Goal: Information Seeking & Learning: Check status

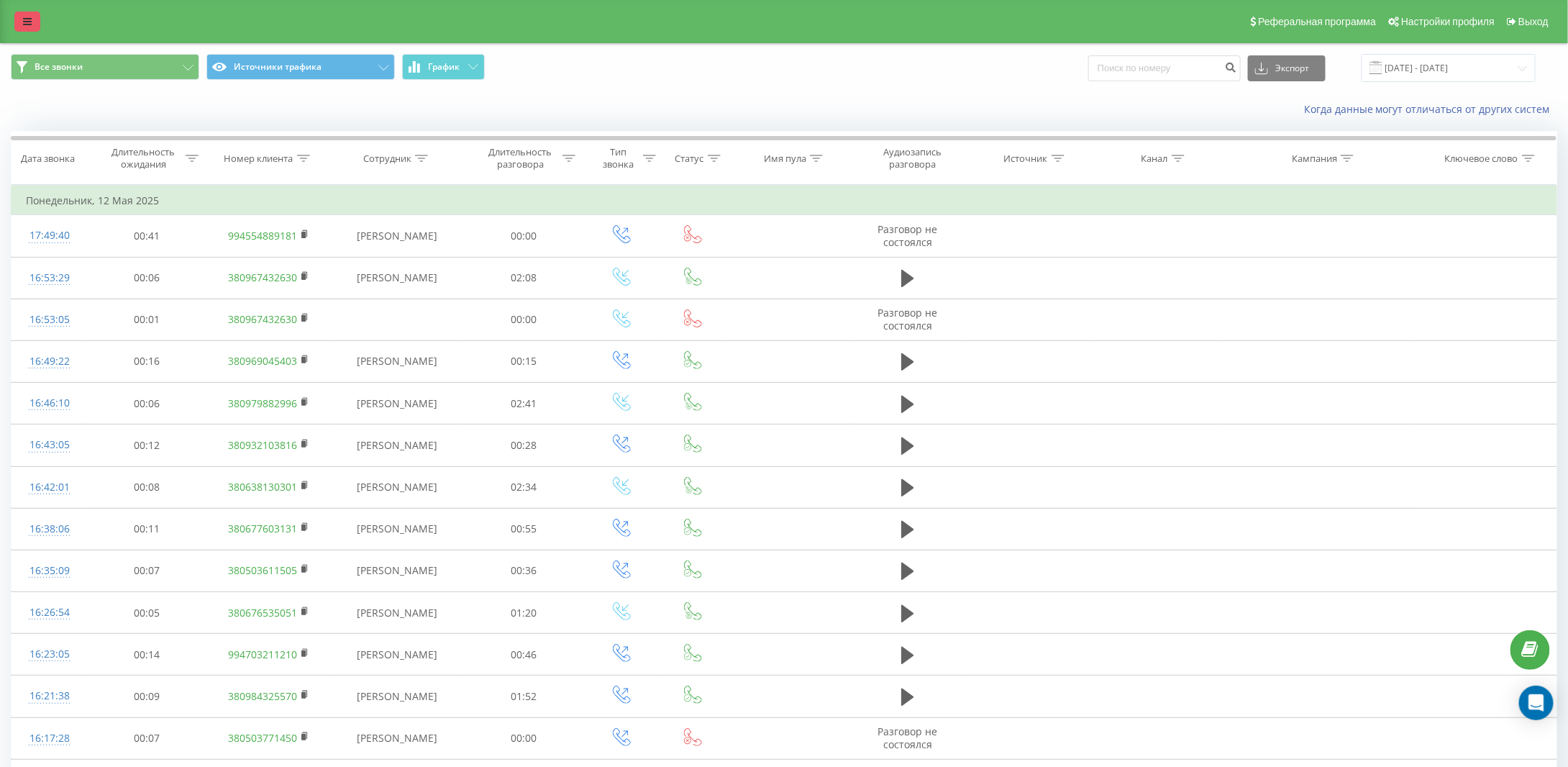
click at [28, 17] on icon at bounding box center [27, 22] width 9 height 10
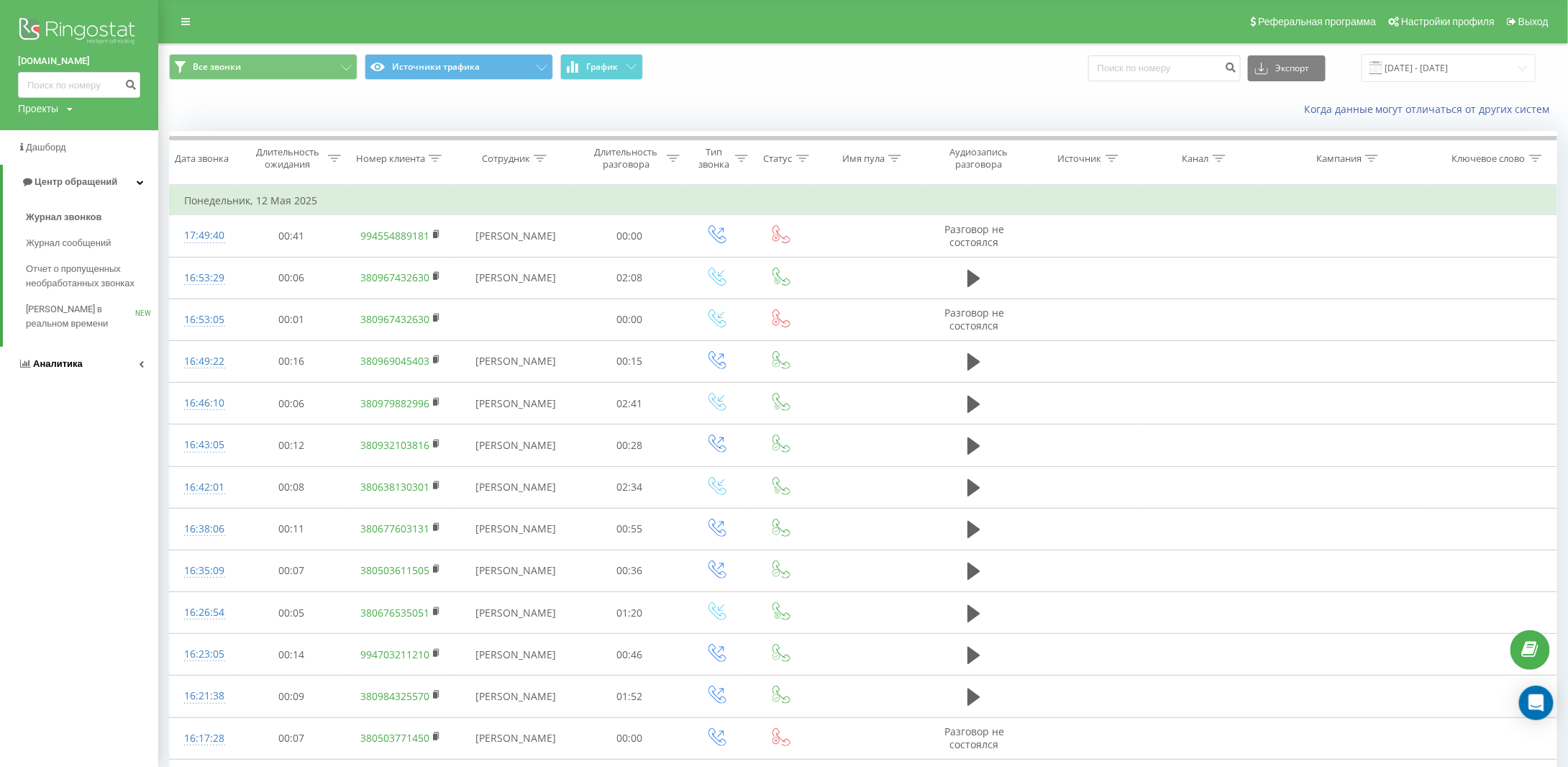
click at [47, 365] on span "Аналитика" at bounding box center [57, 363] width 50 height 11
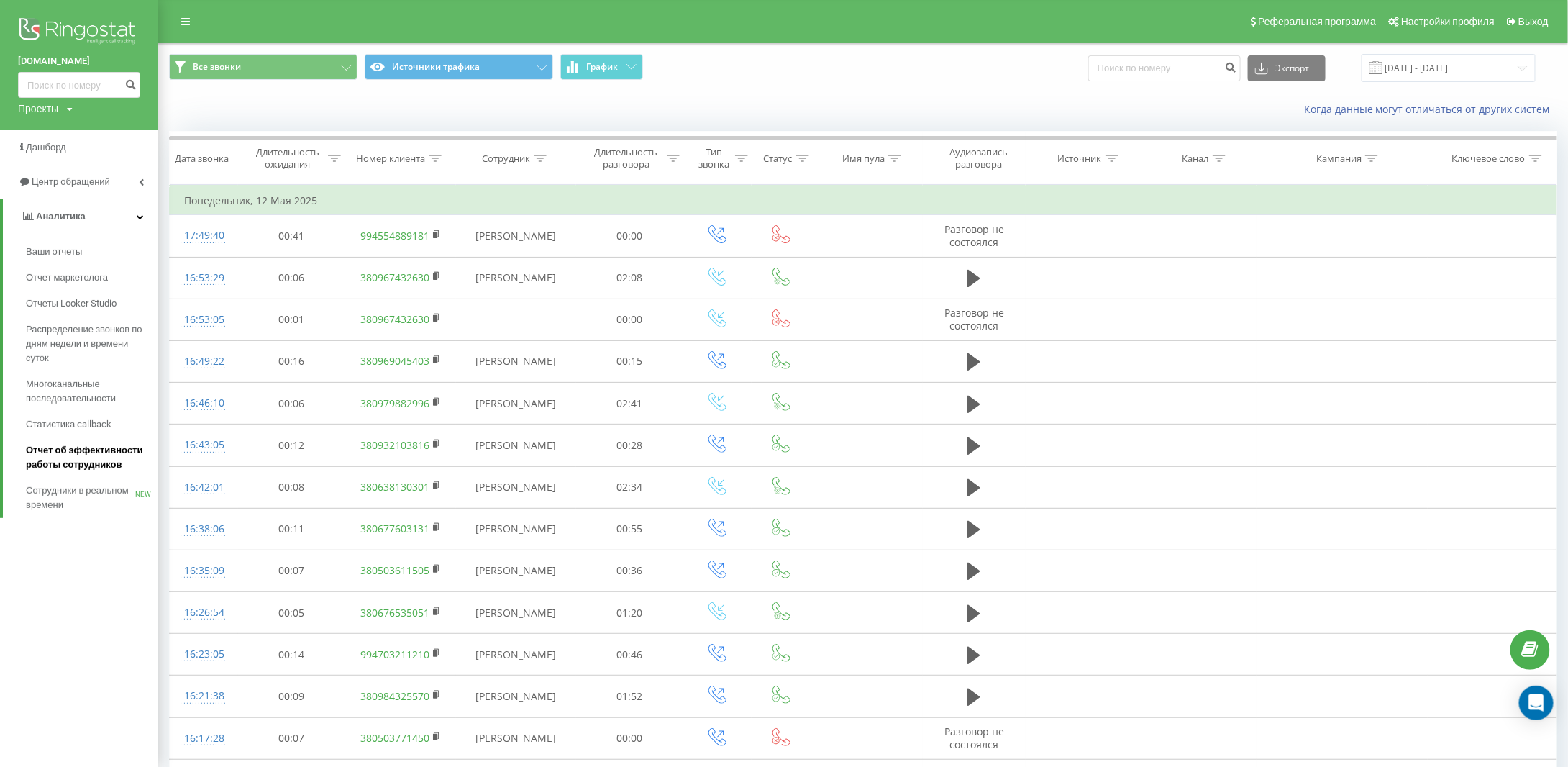
click at [56, 454] on span "Отчет об эффективности работы сотрудников" at bounding box center [88, 457] width 125 height 29
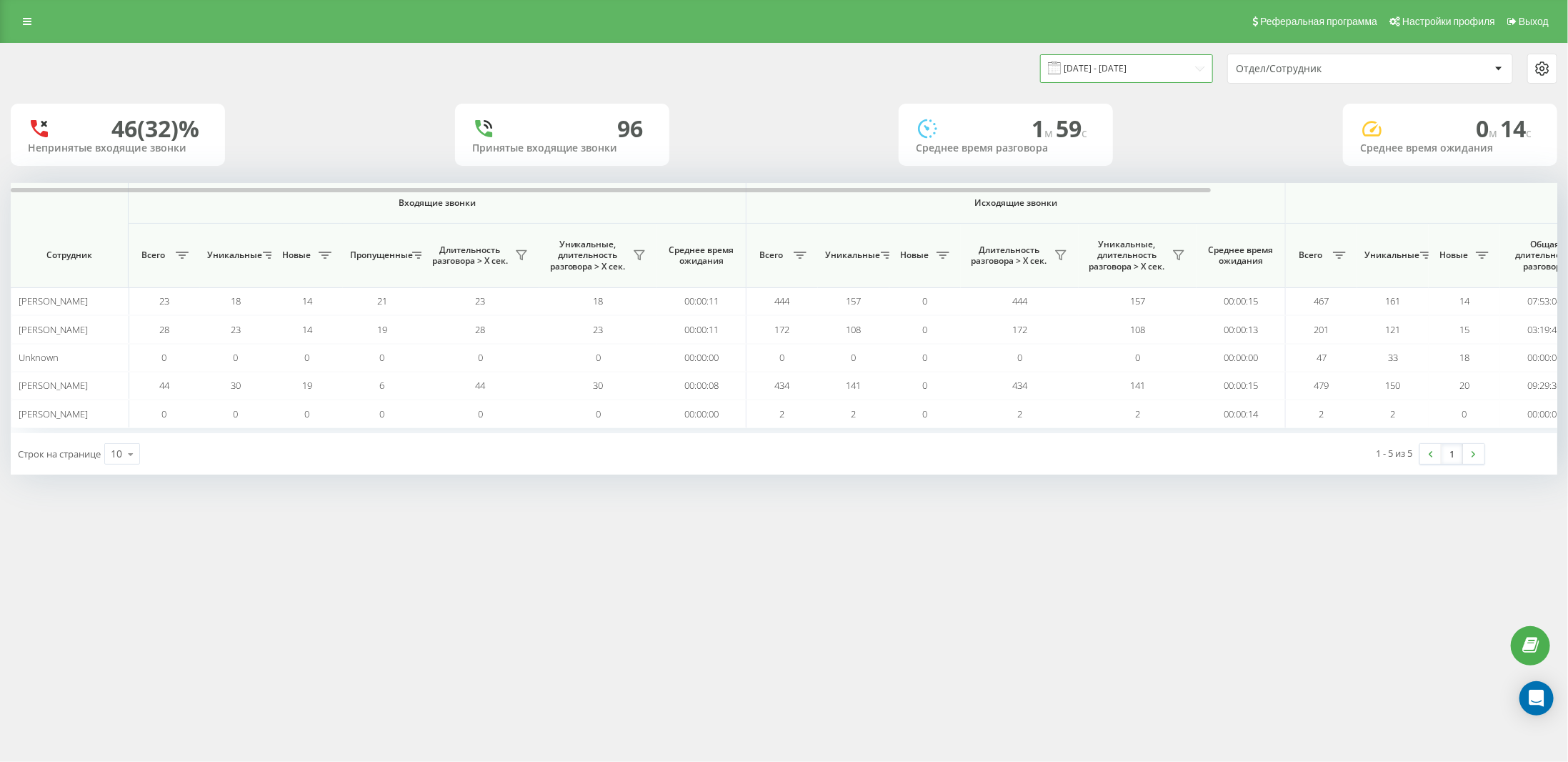
click at [1159, 67] on input "19.07.2025 - 19.08.2025" at bounding box center [1127, 68] width 173 height 28
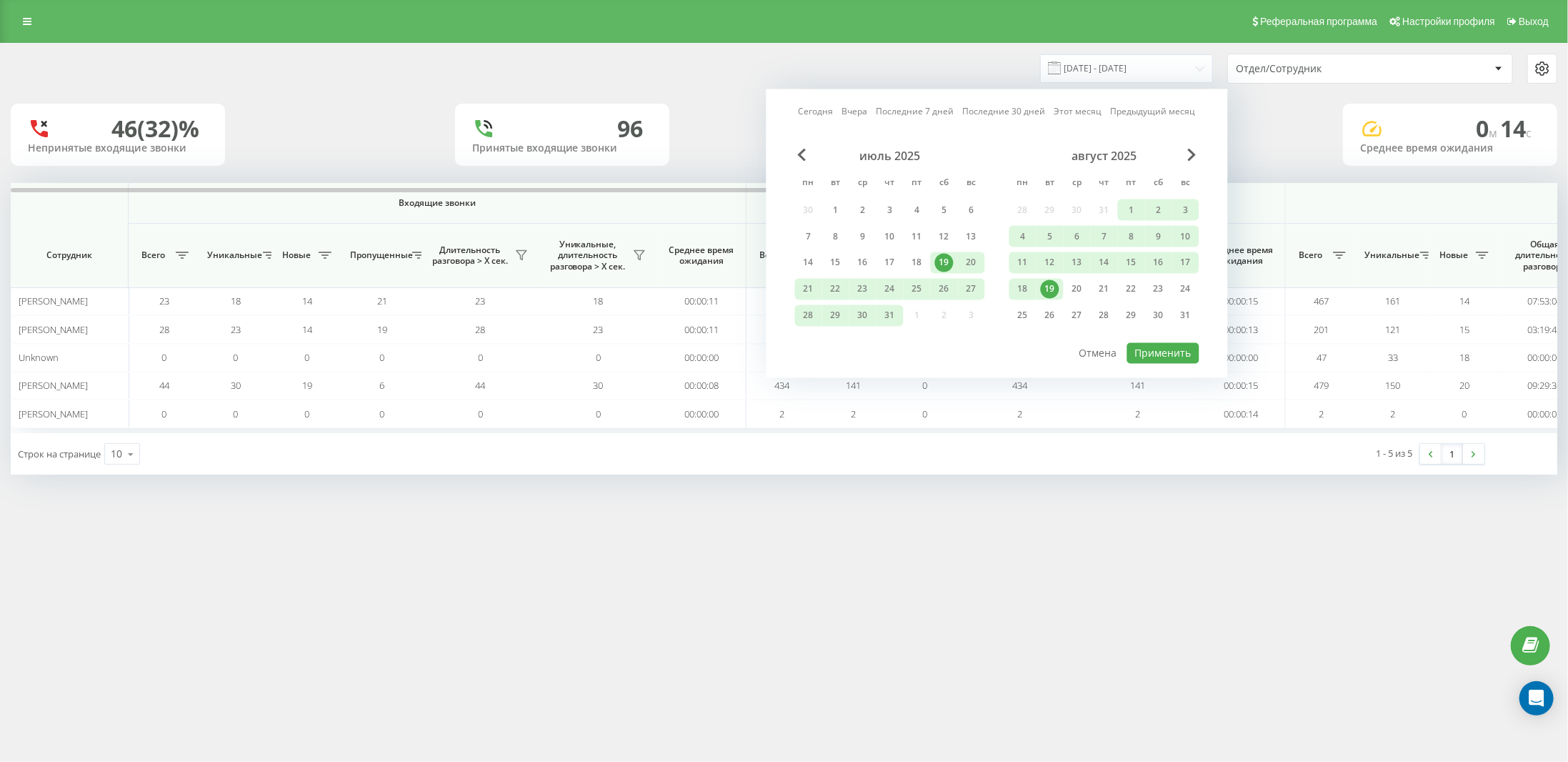
click at [810, 109] on link "Сегодня" at bounding box center [817, 111] width 35 height 14
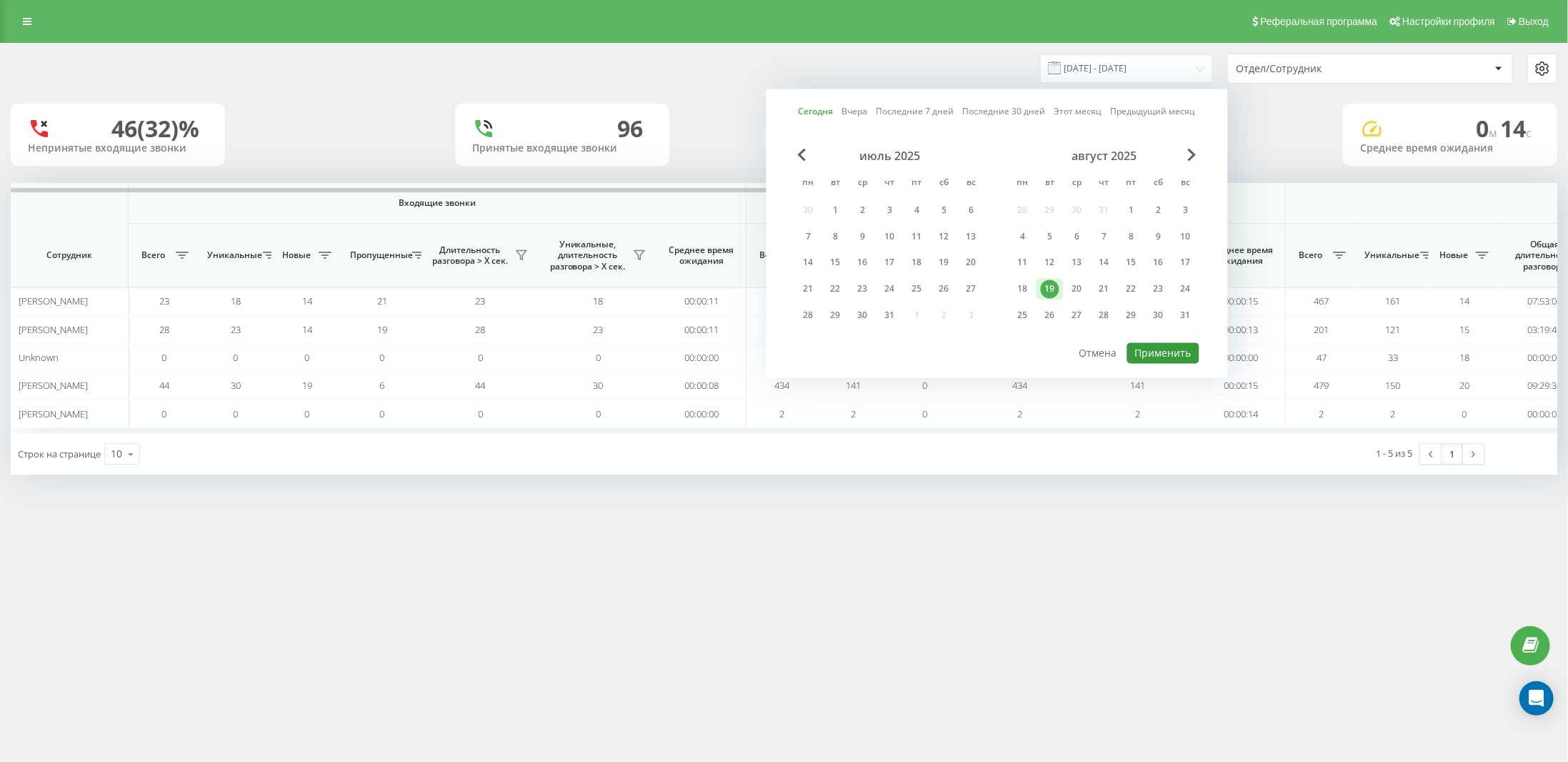
click at [1160, 351] on button "Применить" at bounding box center [1162, 352] width 72 height 21
type input "19.08.2025 - 19.08.2025"
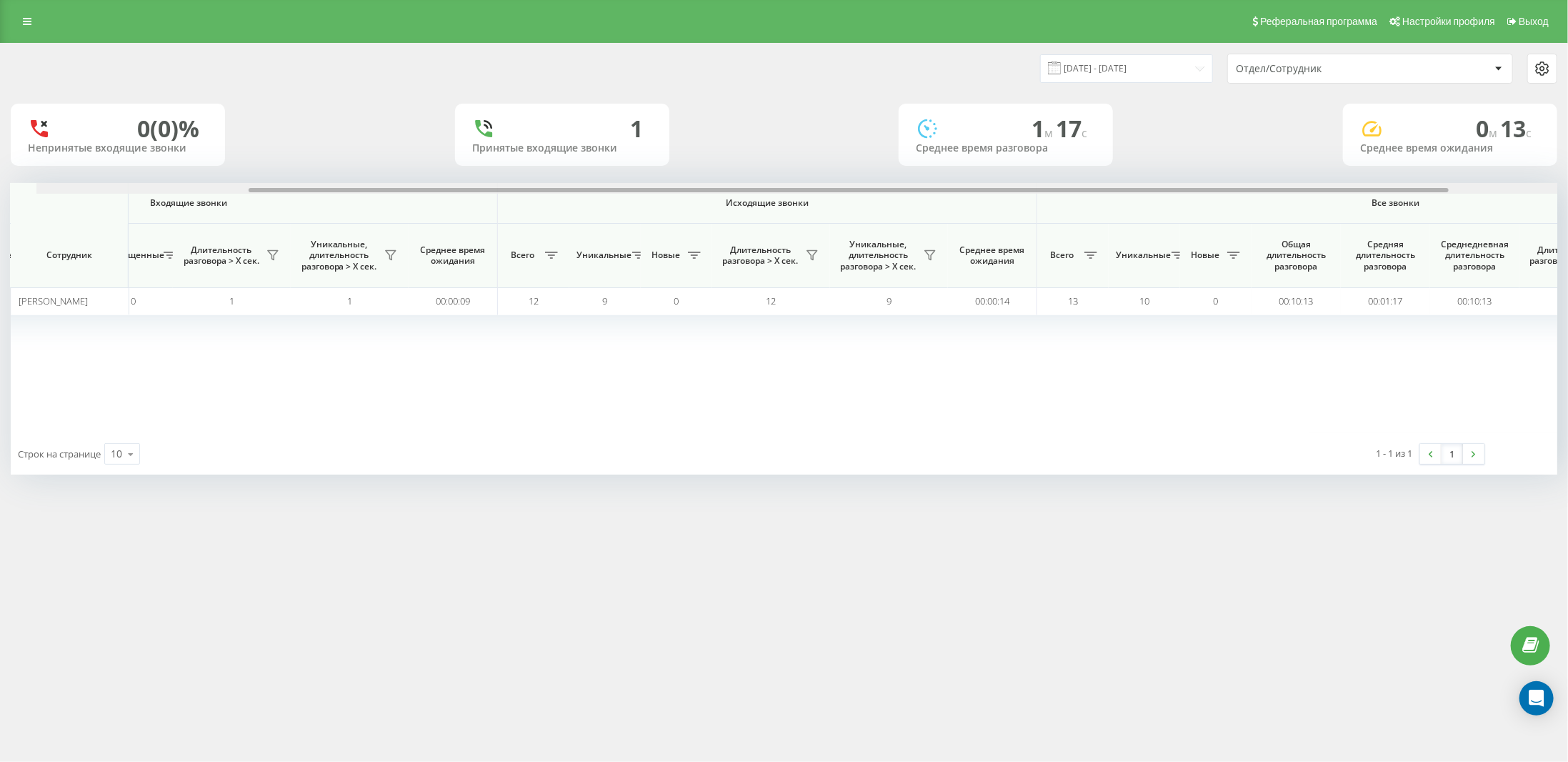
scroll to position [0, 446]
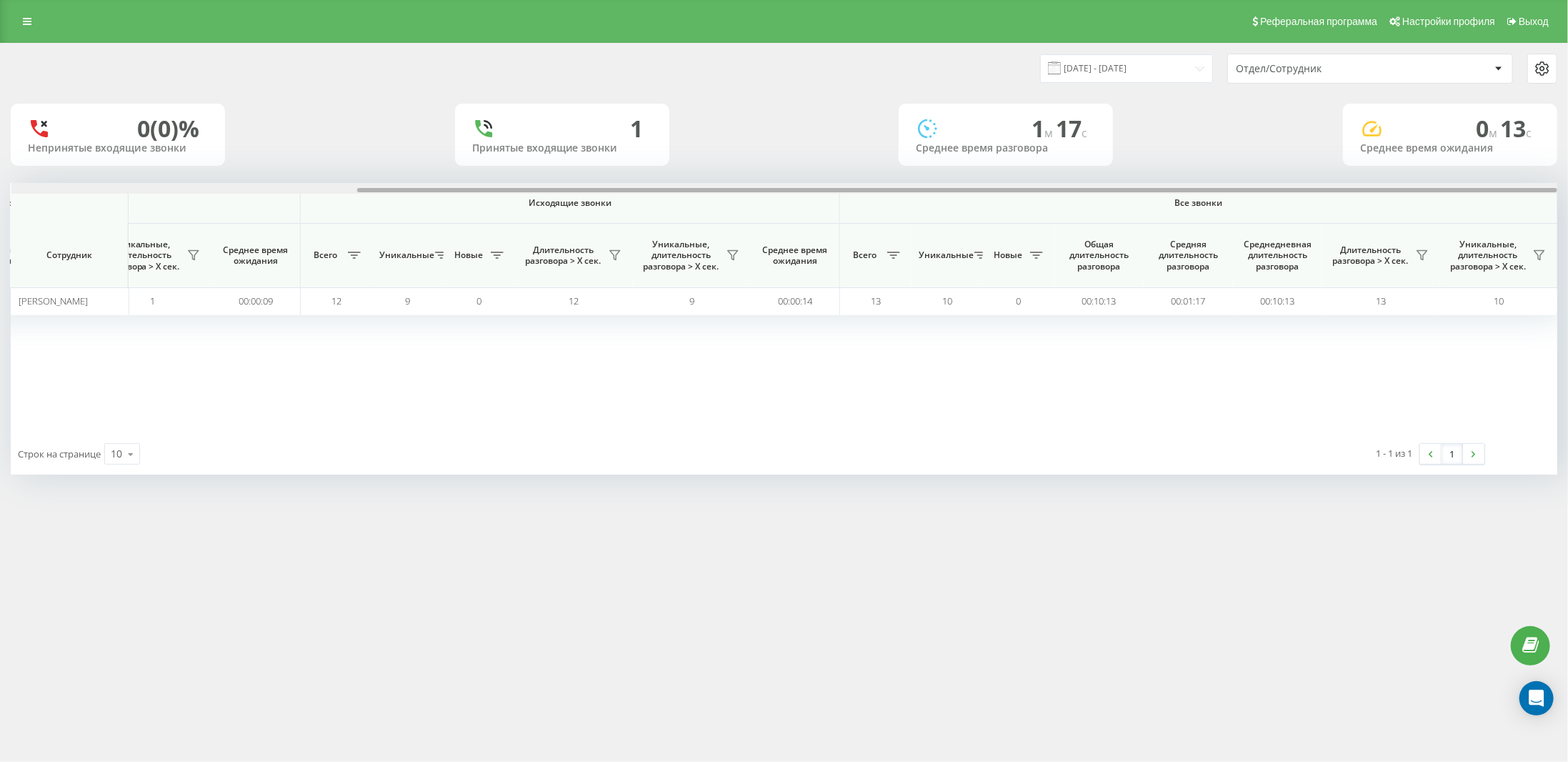
drag, startPoint x: 909, startPoint y: 192, endPoint x: 1348, endPoint y: 183, distance: 439.1
click at [1348, 183] on div at bounding box center [784, 188] width 1546 height 11
click at [1415, 257] on button at bounding box center [1422, 255] width 22 height 23
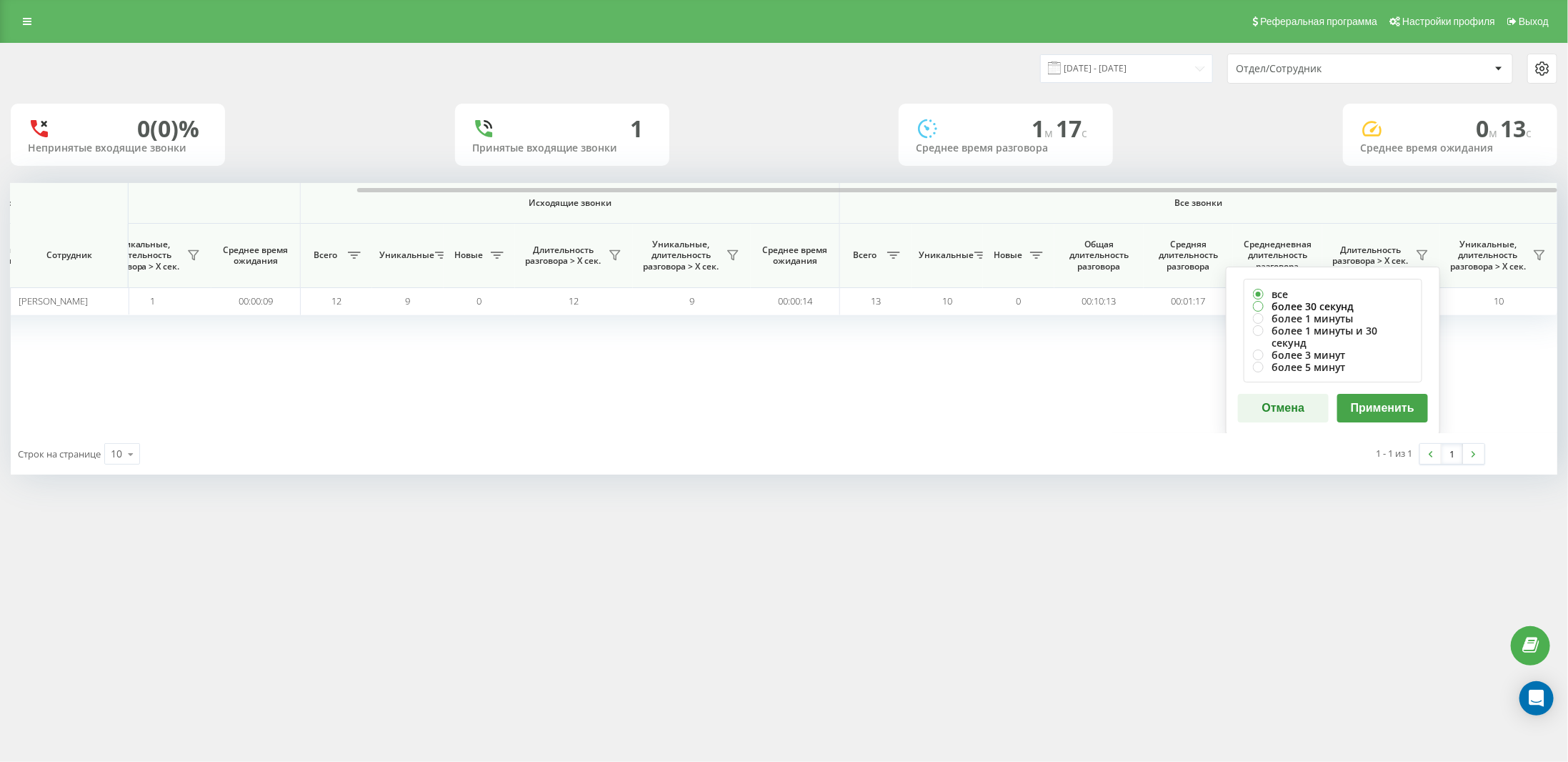
click at [1312, 300] on label "более 30 секунд" at bounding box center [1333, 306] width 160 height 12
radio input "true"
click at [1377, 399] on button "Применить" at bounding box center [1383, 408] width 91 height 29
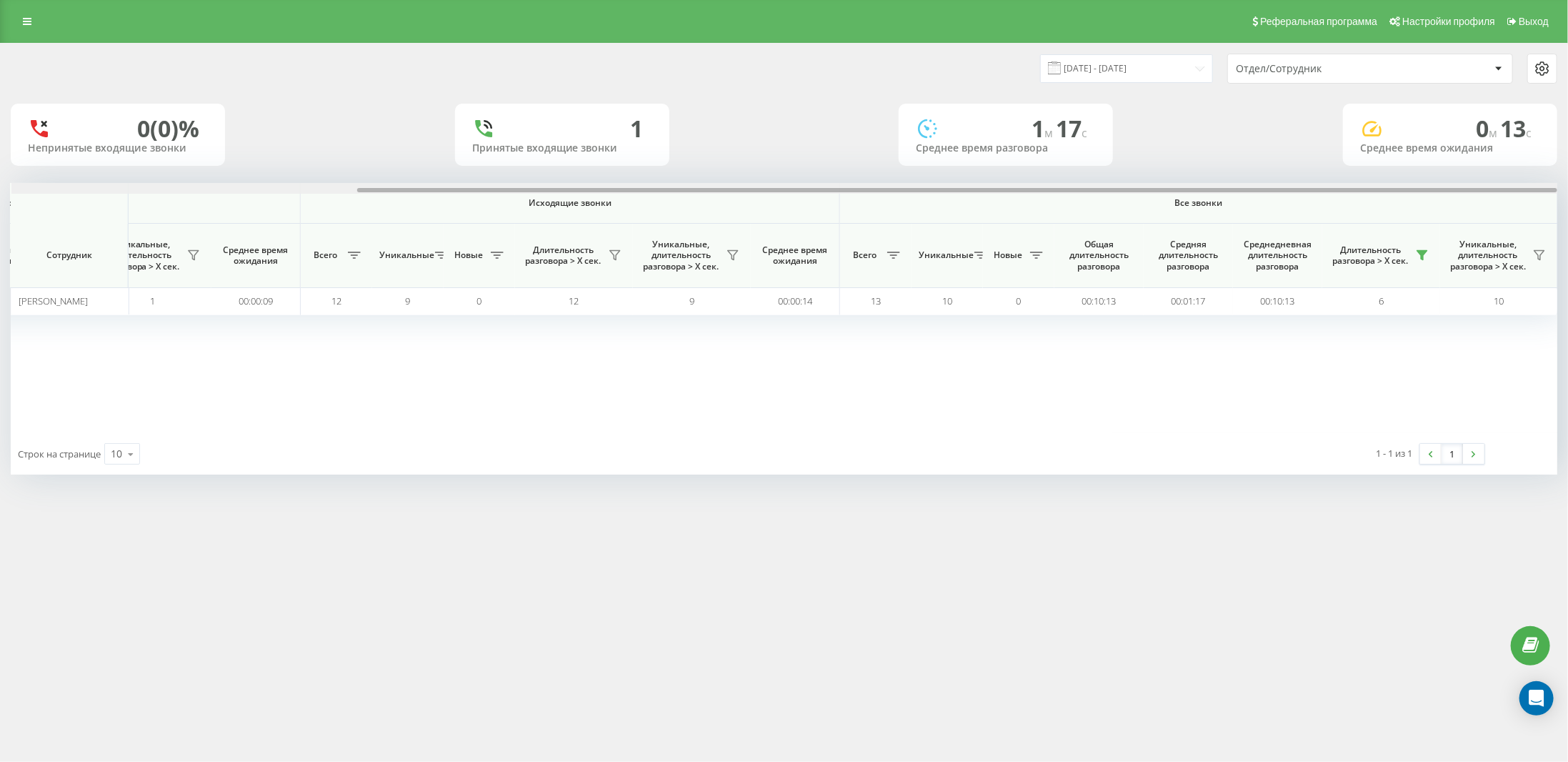
drag, startPoint x: 1140, startPoint y: 189, endPoint x: 1567, endPoint y: 189, distance: 427.0
click at [1567, 189] on div "19.08.2025 - 19.08.2025 Отдел/Сотрудник 0 (0)% Непринятые входящие звонки 1 При…" at bounding box center [784, 273] width 1568 height 460
